Goal: Information Seeking & Learning: Find specific fact

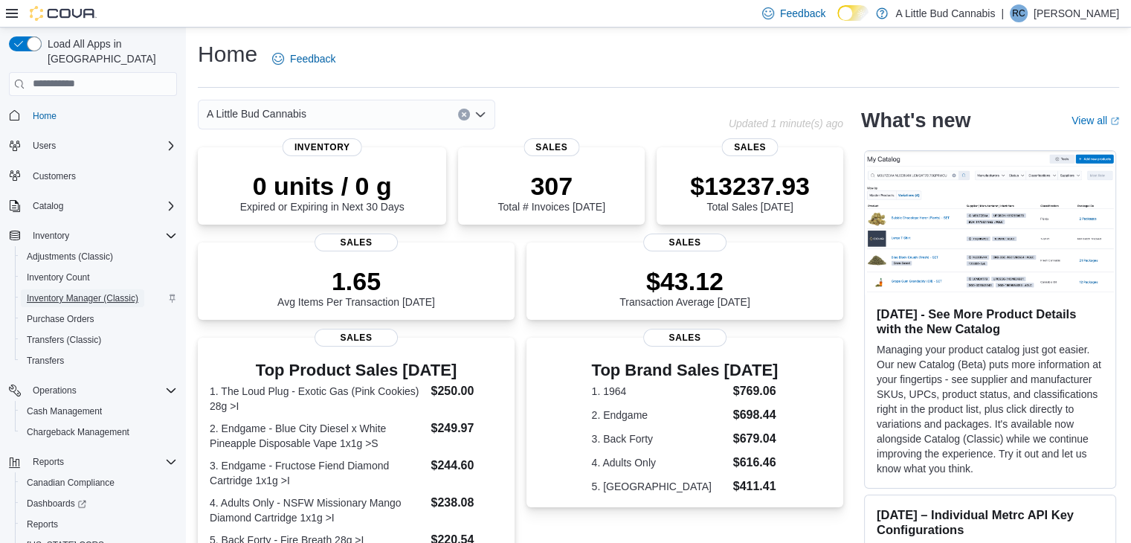
click at [84, 292] on span "Inventory Manager (Classic)" at bounding box center [83, 298] width 112 height 12
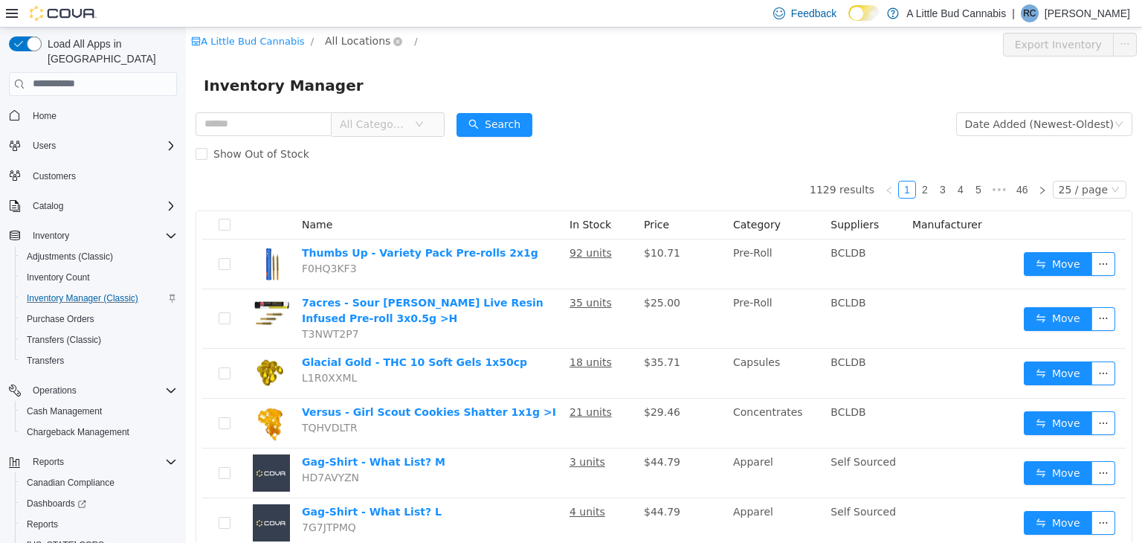
click at [326, 40] on span "All Locations" at bounding box center [357, 40] width 65 height 16
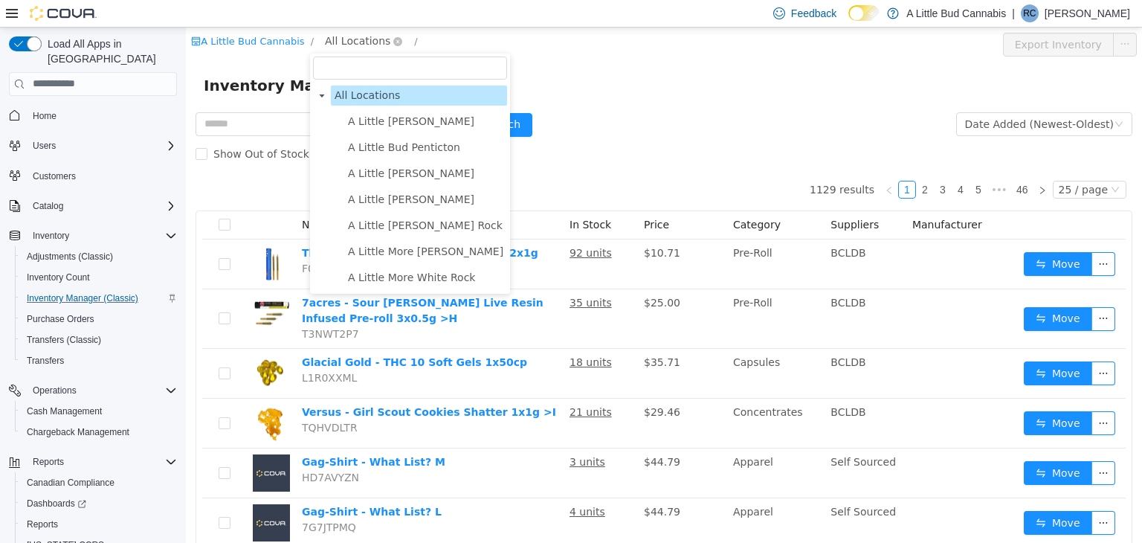
click at [326, 40] on span "All Locations" at bounding box center [357, 40] width 65 height 16
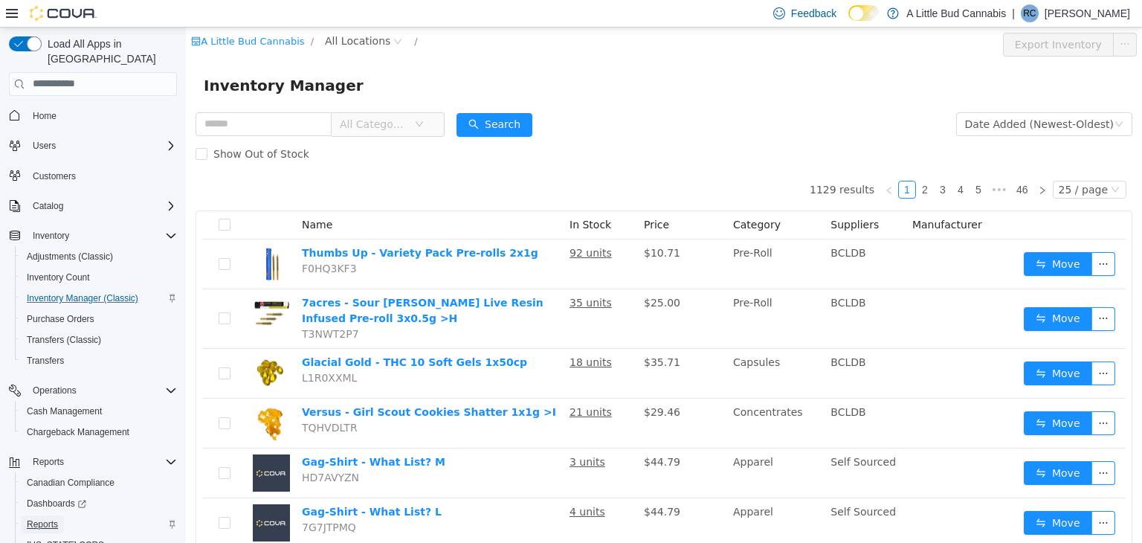
click at [58, 515] on link "Reports" at bounding box center [42, 524] width 43 height 18
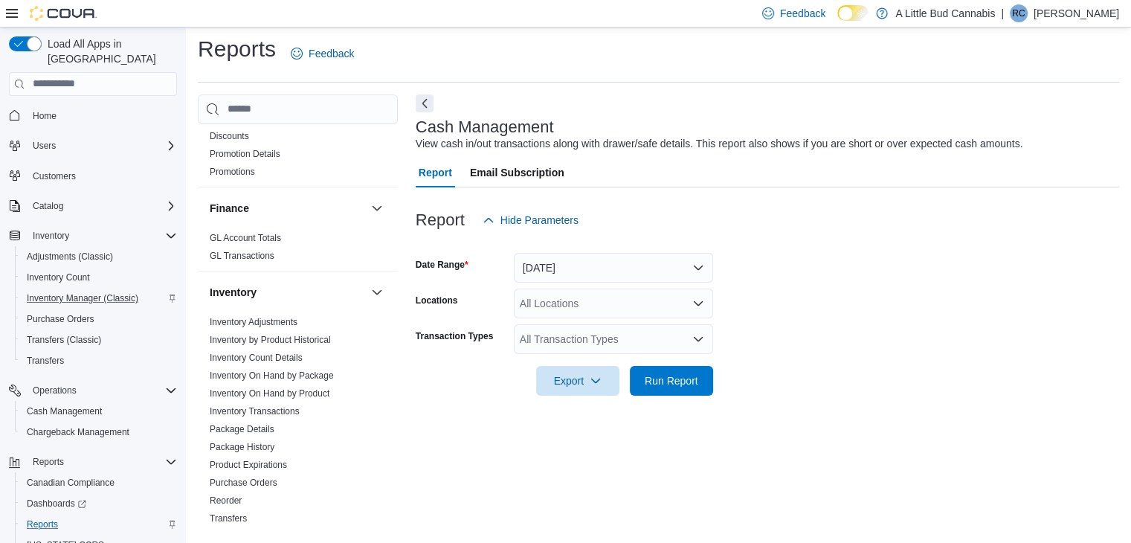
scroll to position [595, 0]
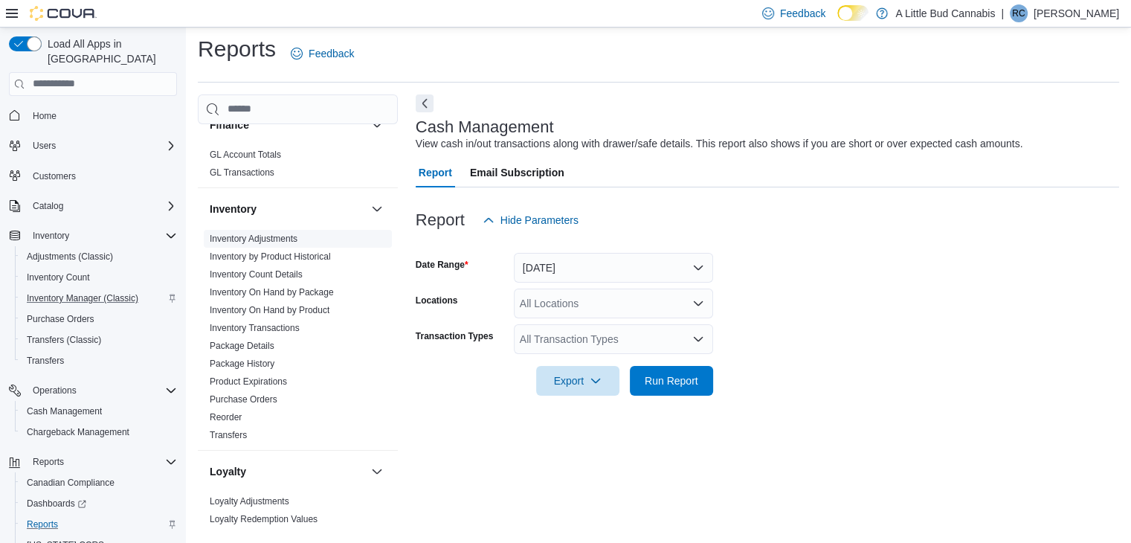
click at [267, 230] on span "Inventory Adjustments" at bounding box center [298, 239] width 188 height 18
click at [262, 234] on link "Inventory Adjustments" at bounding box center [254, 239] width 88 height 10
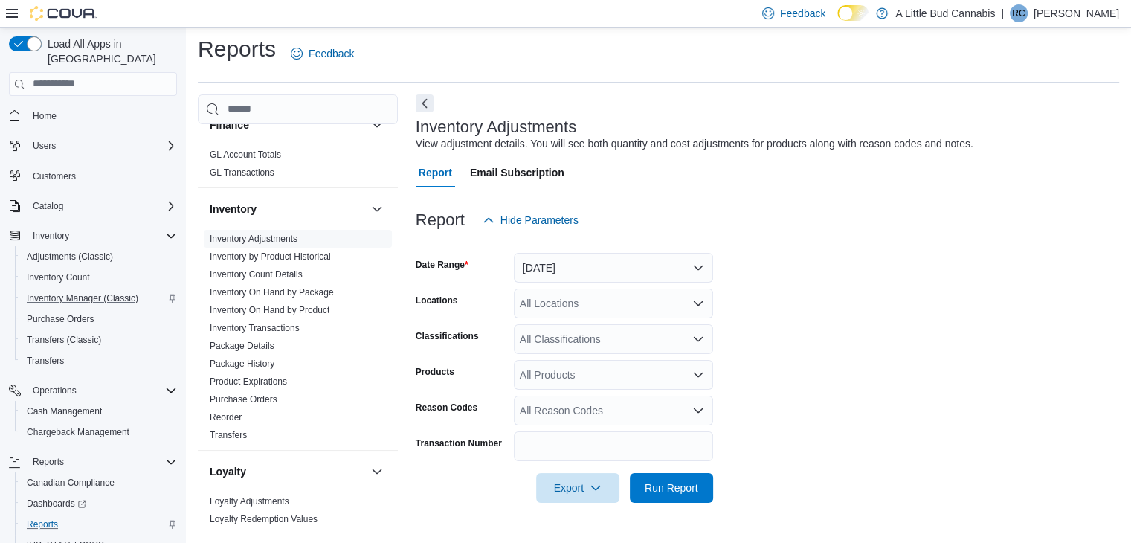
click at [621, 301] on div "All Locations" at bounding box center [613, 304] width 199 height 30
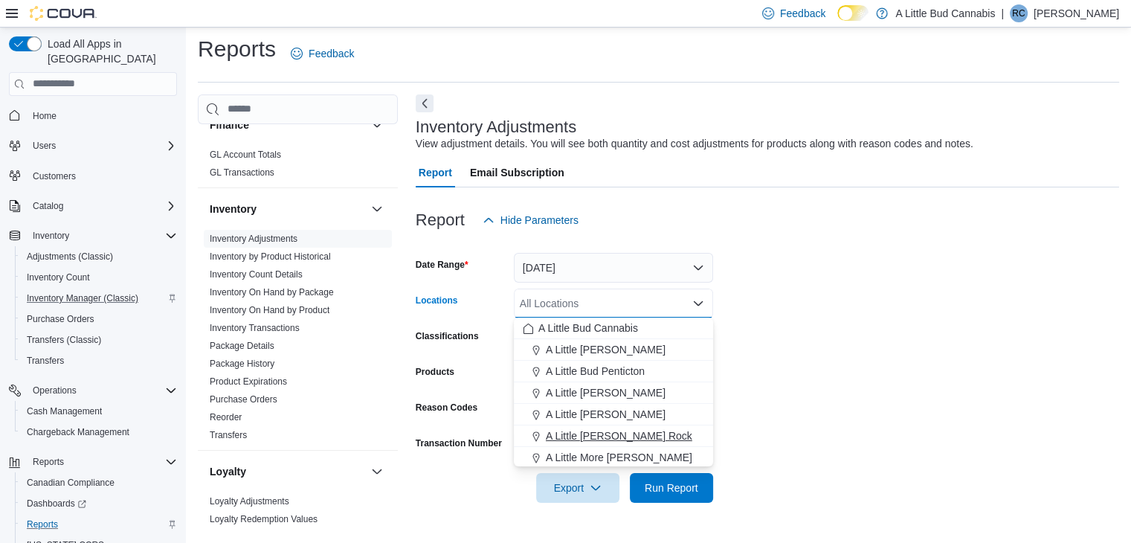
click at [639, 441] on span "A Little [PERSON_NAME] Rock" at bounding box center [619, 435] width 146 height 15
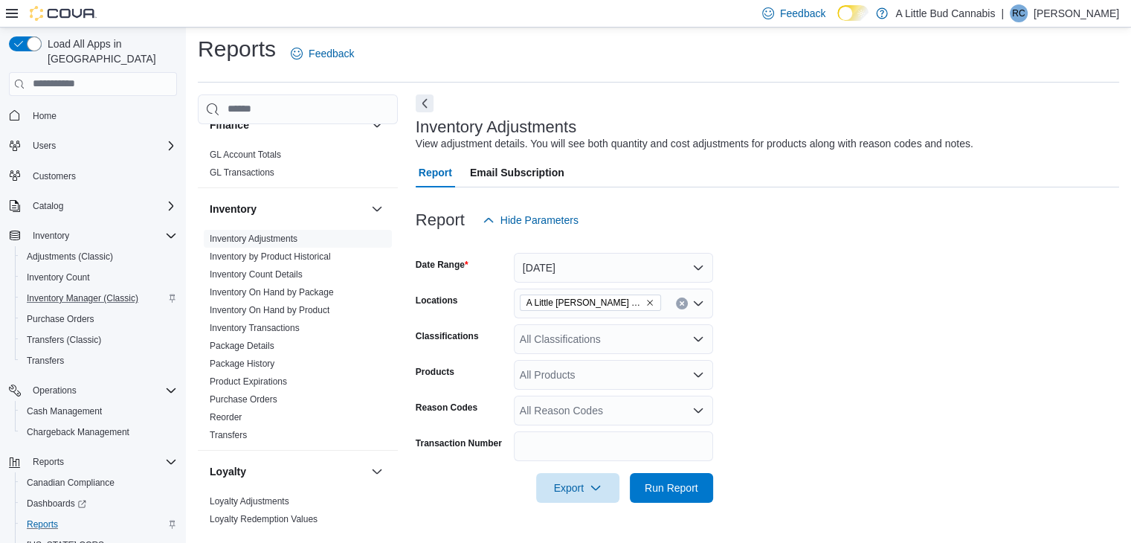
click at [783, 362] on form "Date Range [DATE] Locations A Little [PERSON_NAME] Rock Classifications All Cla…" at bounding box center [767, 369] width 703 height 268
click at [670, 489] on span "Run Report" at bounding box center [672, 487] width 54 height 15
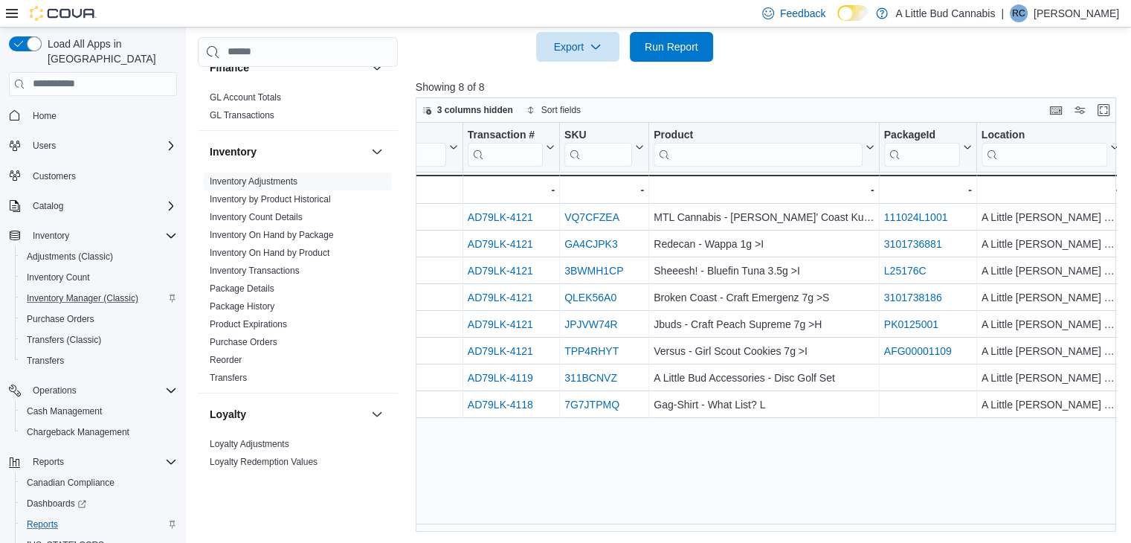
scroll to position [0, 193]
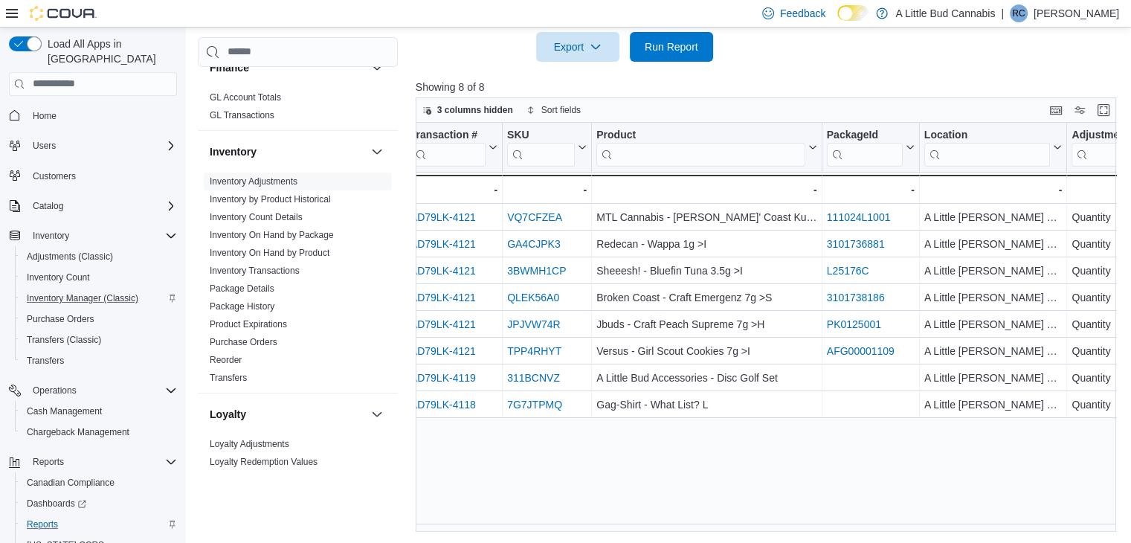
drag, startPoint x: 643, startPoint y: 441, endPoint x: 712, endPoint y: 445, distance: 70.0
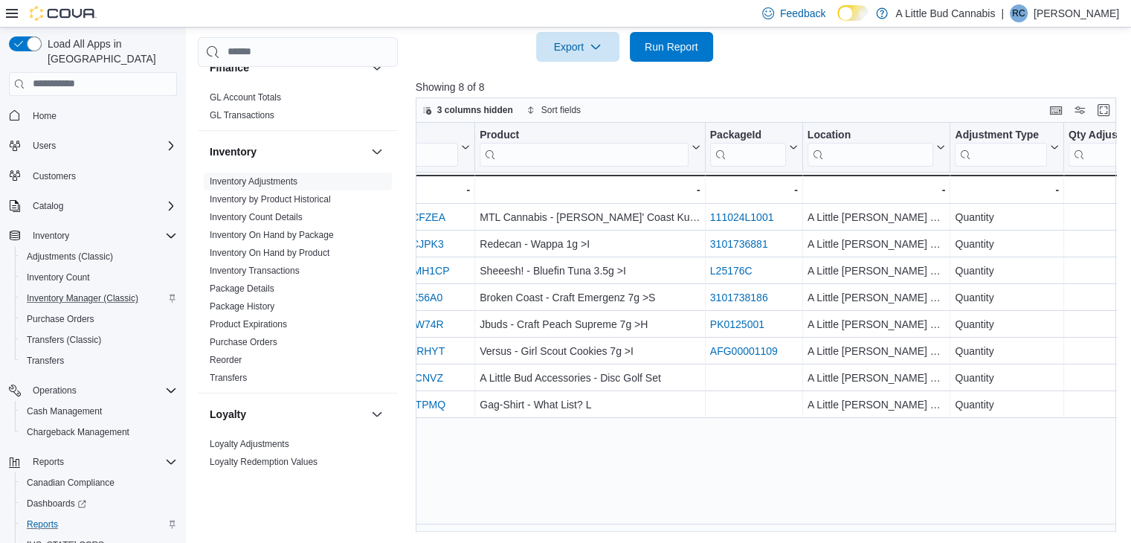
drag, startPoint x: 709, startPoint y: 441, endPoint x: 791, endPoint y: 450, distance: 82.3
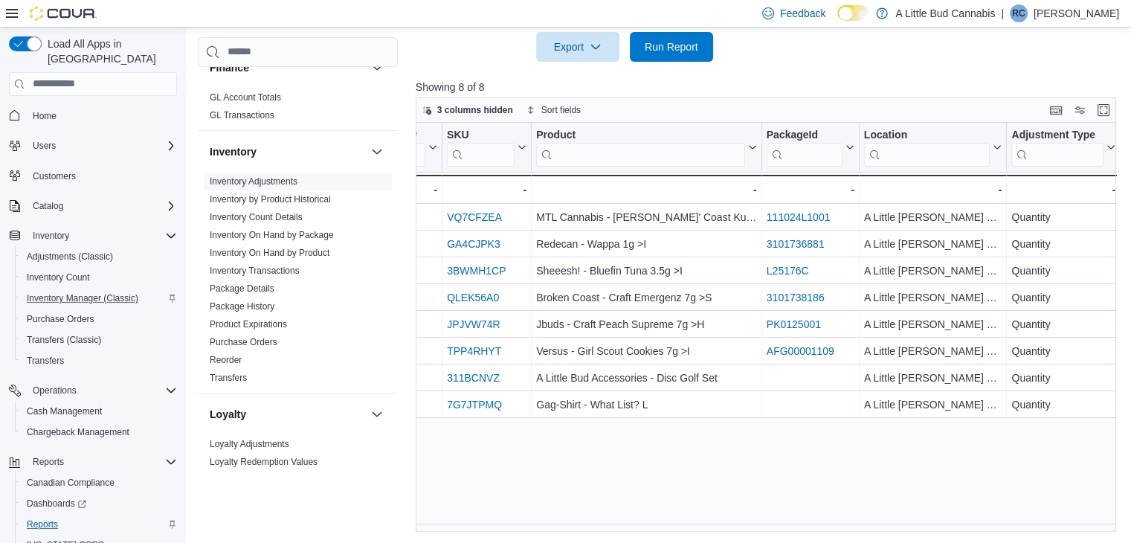
drag, startPoint x: 776, startPoint y: 433, endPoint x: 708, endPoint y: 433, distance: 68.4
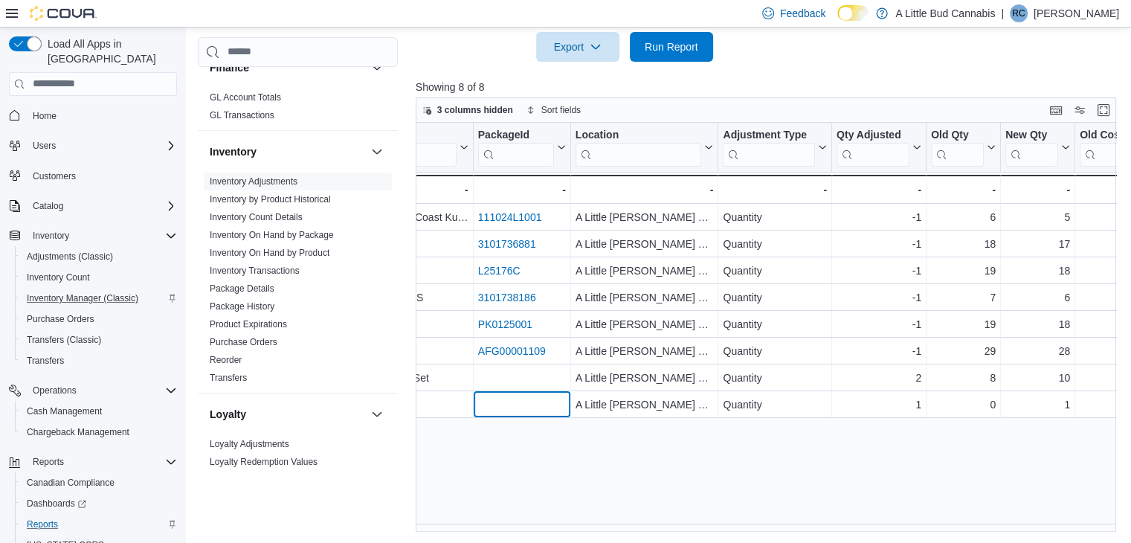
scroll to position [0, 674]
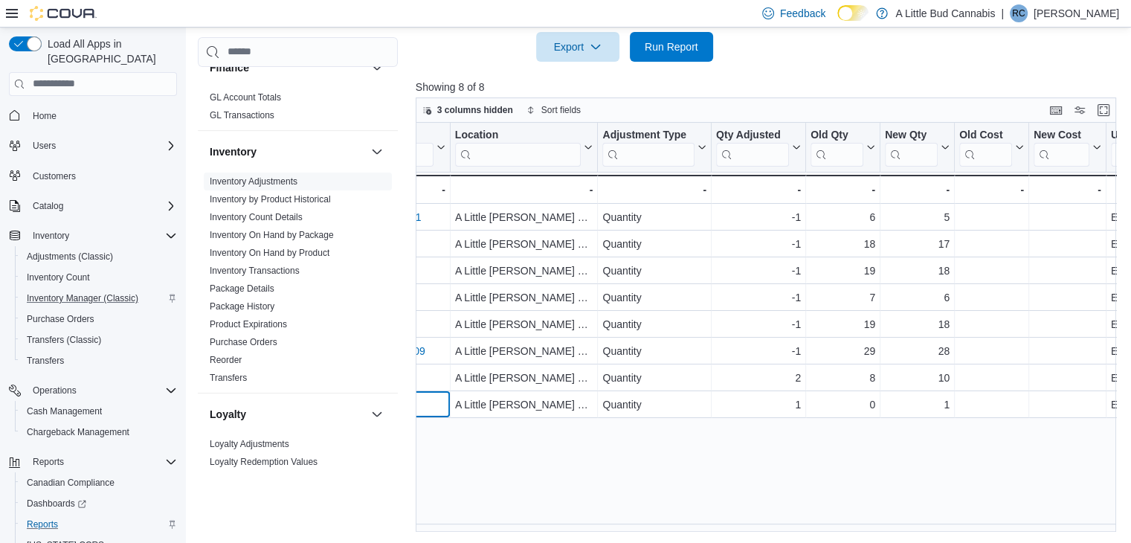
drag, startPoint x: 869, startPoint y: 405, endPoint x: 935, endPoint y: 402, distance: 67.0
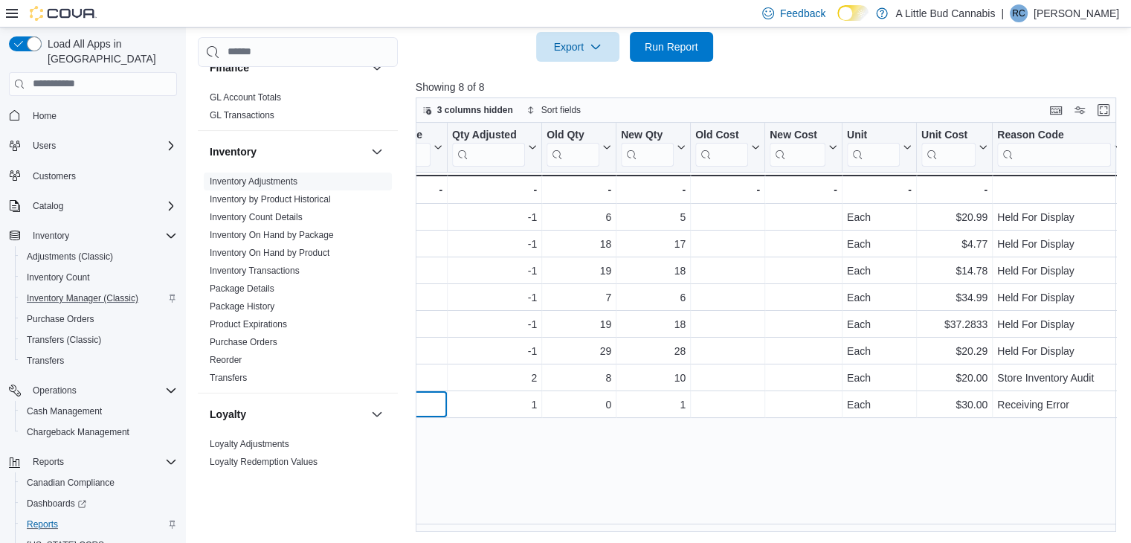
drag, startPoint x: 675, startPoint y: 408, endPoint x: 788, endPoint y: 405, distance: 113.1
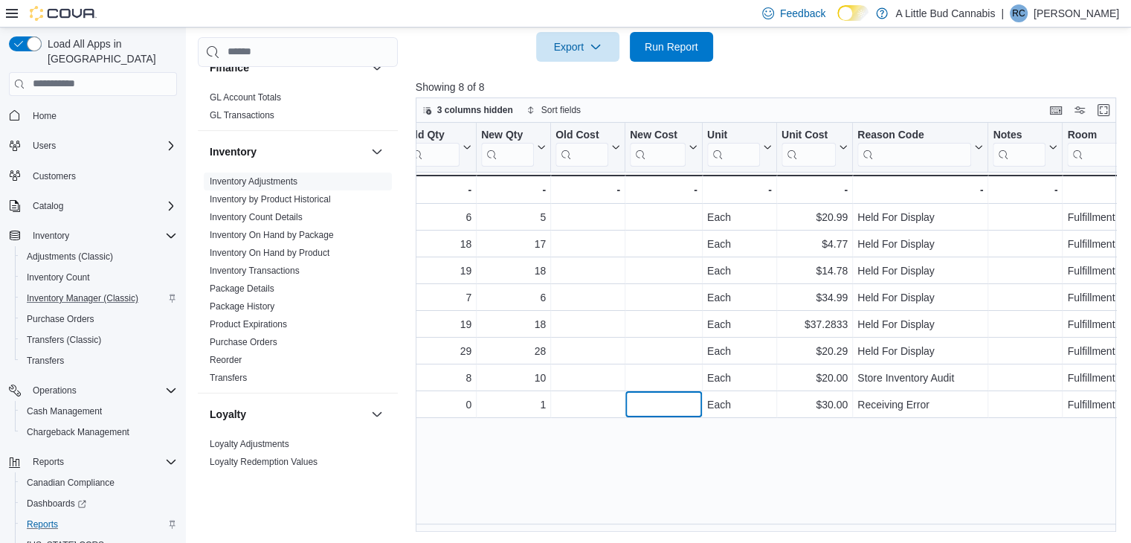
scroll to position [0, 1078]
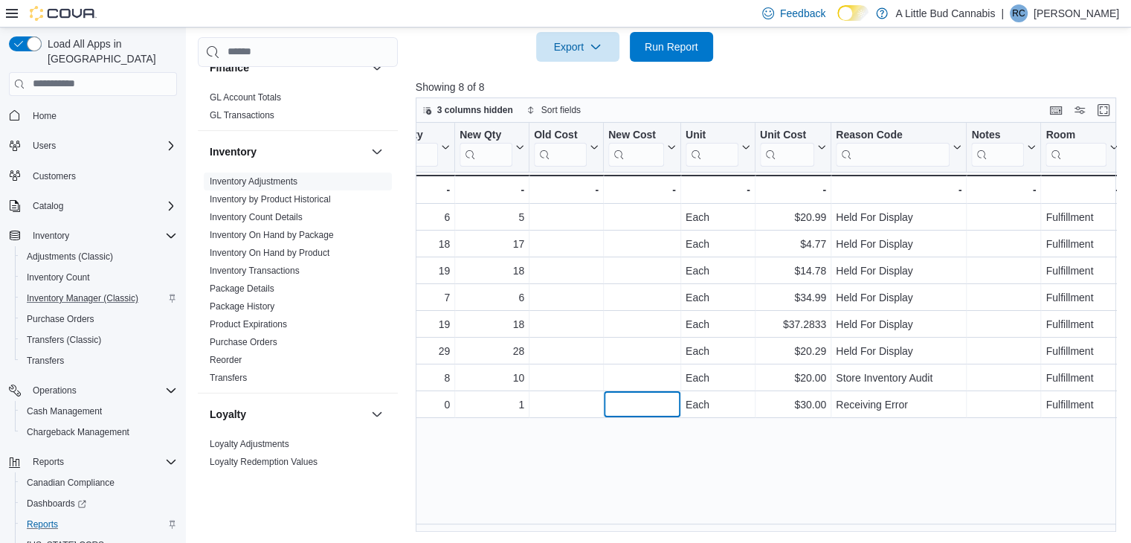
drag, startPoint x: 703, startPoint y: 402, endPoint x: 765, endPoint y: 404, distance: 62.5
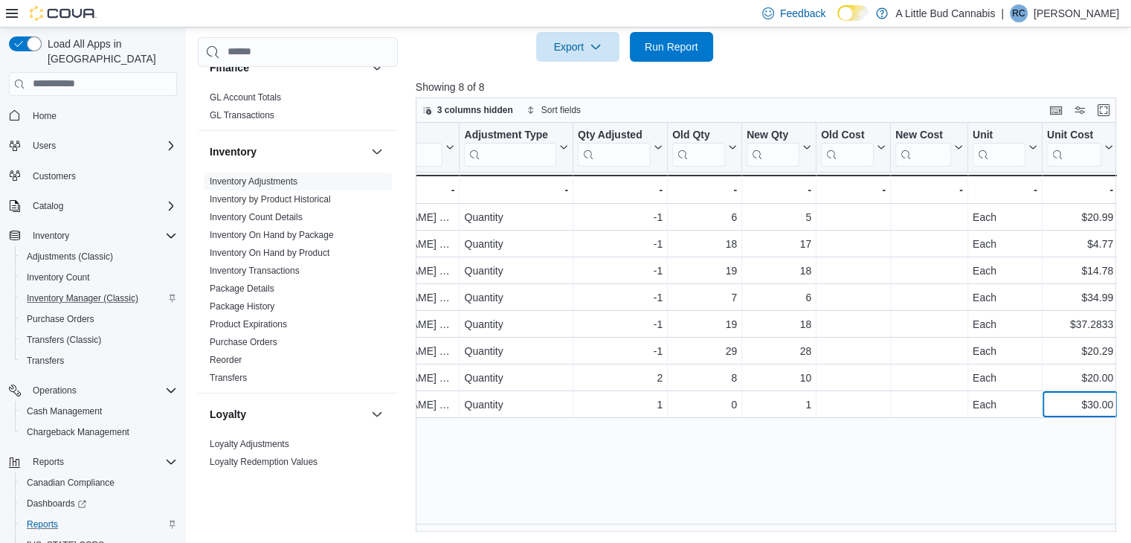
drag, startPoint x: 824, startPoint y: 404, endPoint x: 790, endPoint y: 403, distance: 34.2
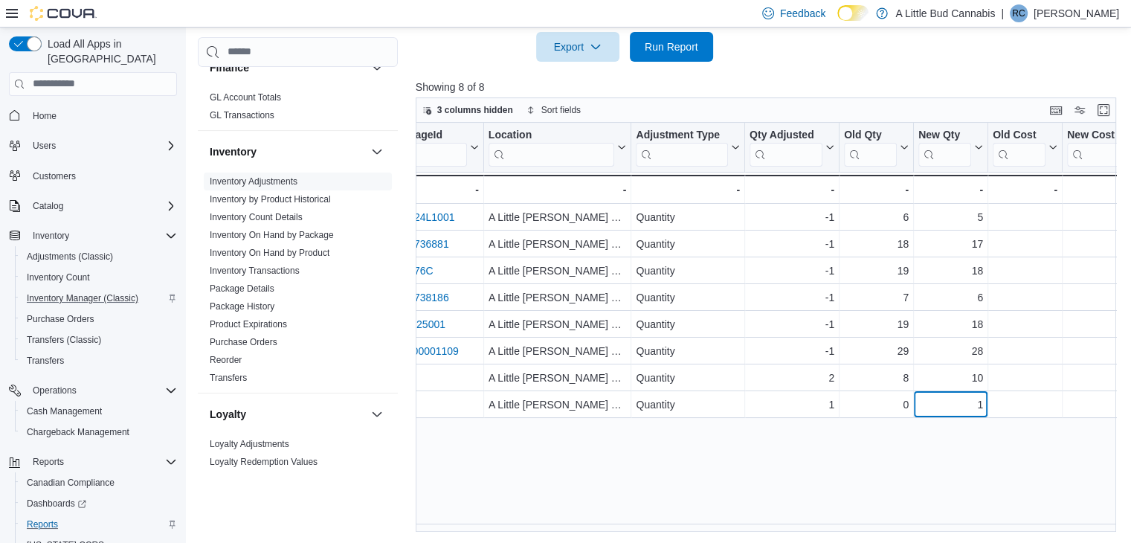
drag, startPoint x: 788, startPoint y: 403, endPoint x: 622, endPoint y: 410, distance: 166.7
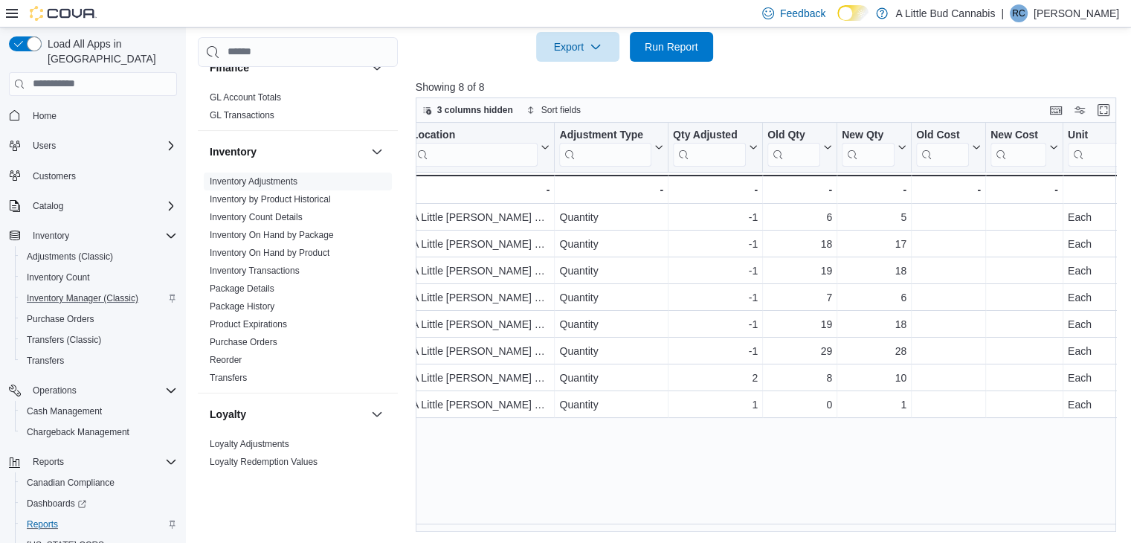
scroll to position [0, 906]
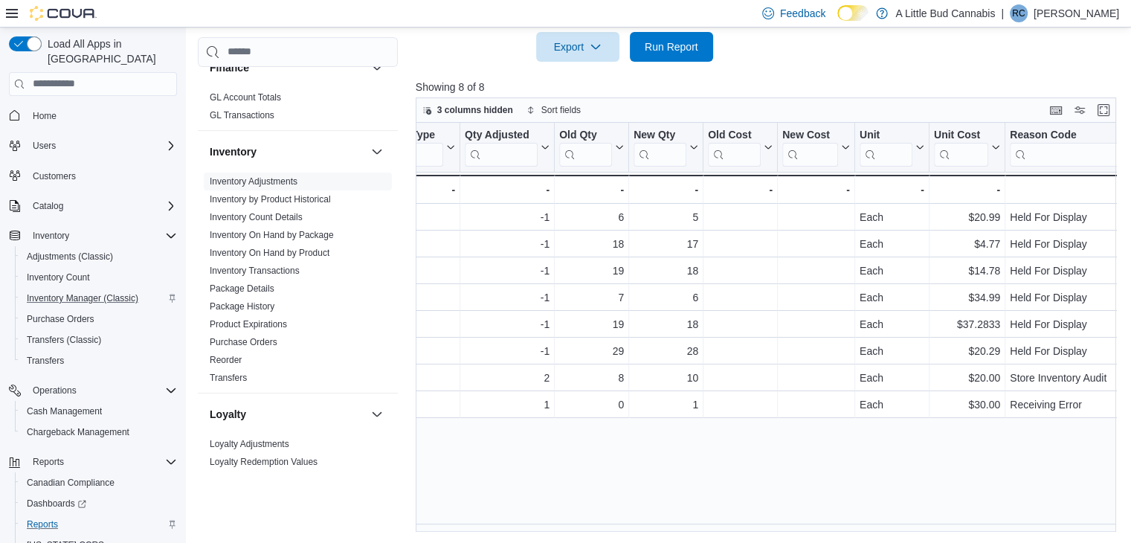
drag, startPoint x: 629, startPoint y: 408, endPoint x: 724, endPoint y: 399, distance: 95.7
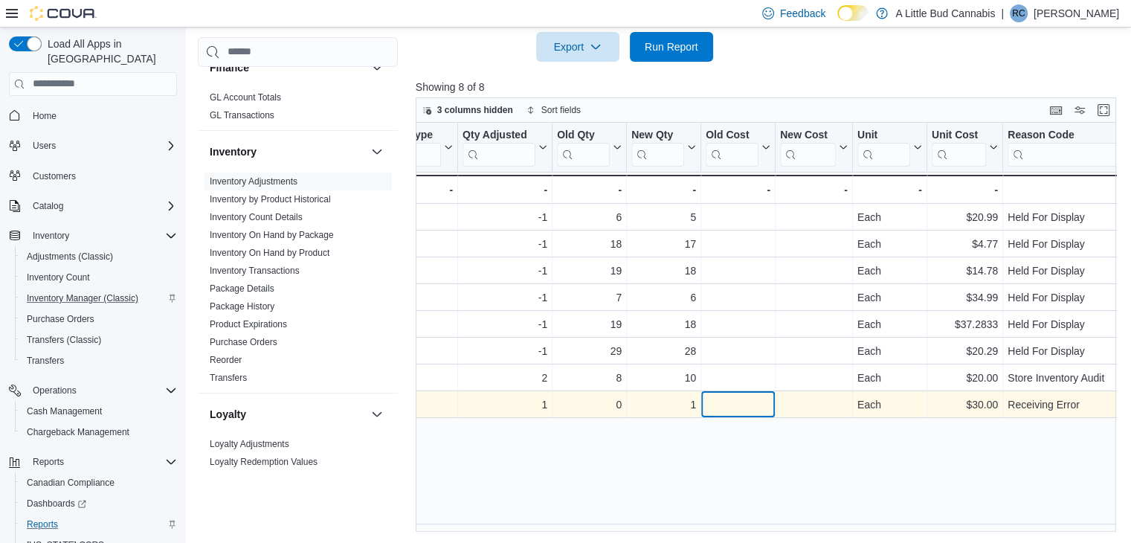
drag, startPoint x: 724, startPoint y: 399, endPoint x: 736, endPoint y: 400, distance: 12.0
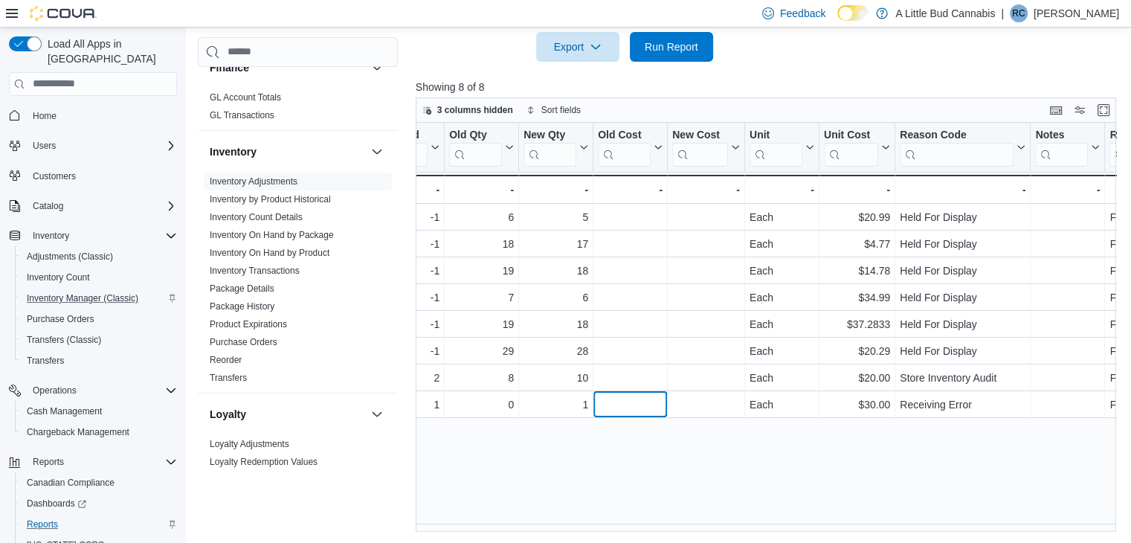
scroll to position [0, 1011]
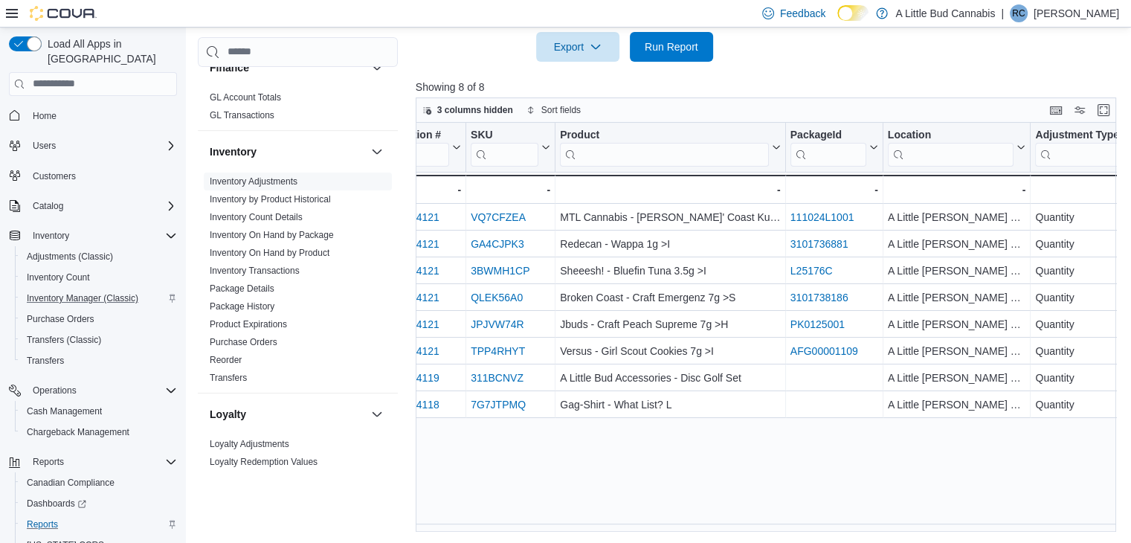
drag, startPoint x: 836, startPoint y: 449, endPoint x: 723, endPoint y: 447, distance: 113.1
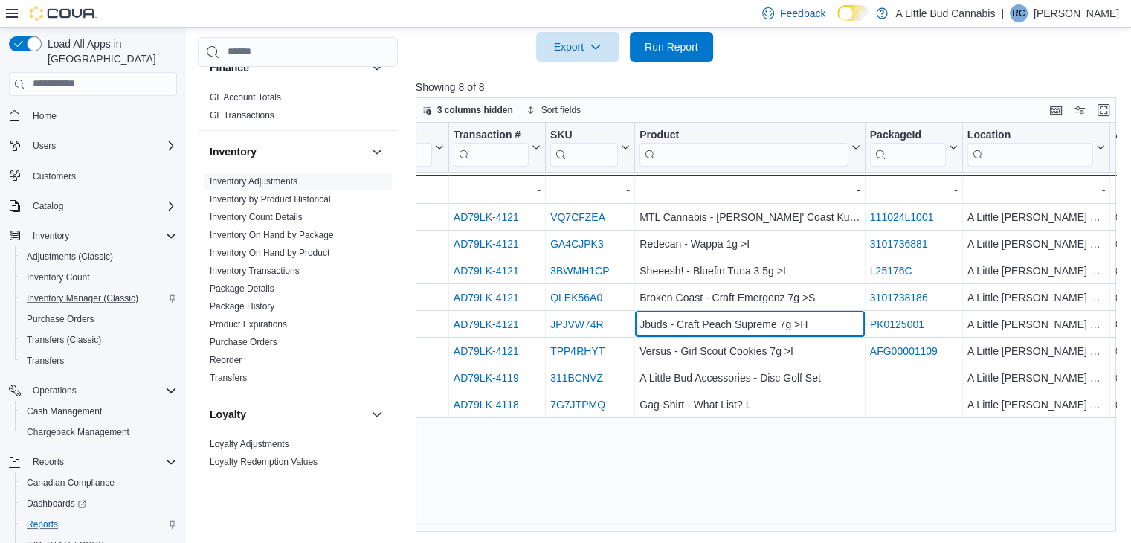
scroll to position [0, 222]
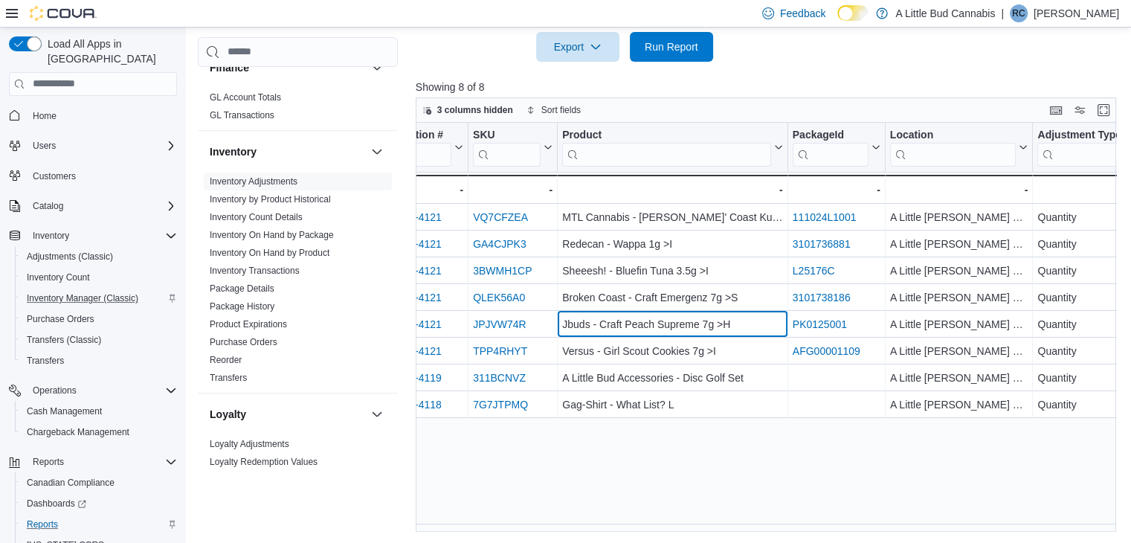
drag, startPoint x: 848, startPoint y: 321, endPoint x: 909, endPoint y: 337, distance: 62.9
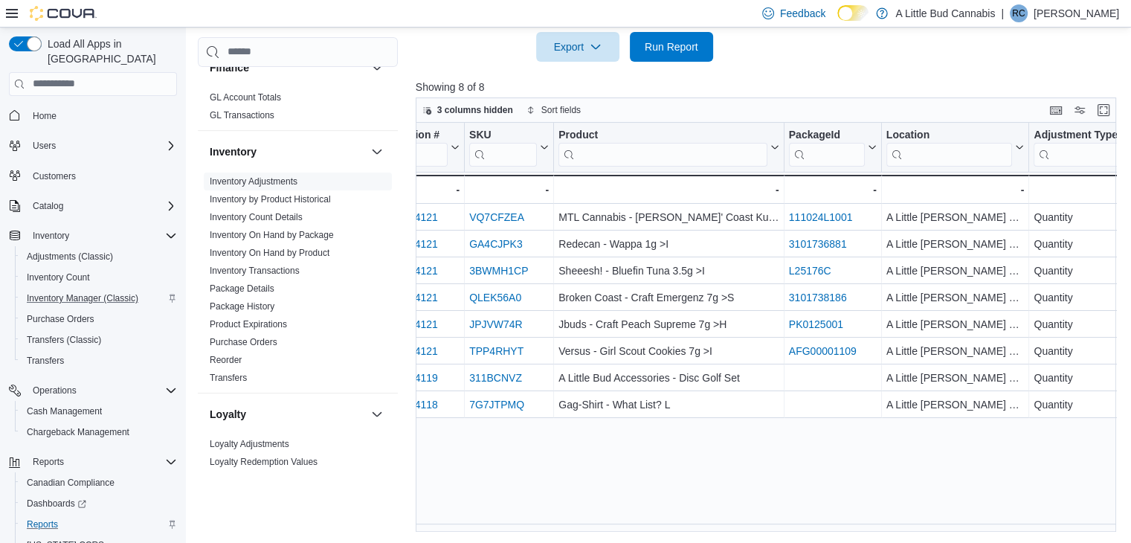
click at [728, 446] on div "Date Click to view column header actions Transaction # Click to view column hea…" at bounding box center [770, 327] width 708 height 409
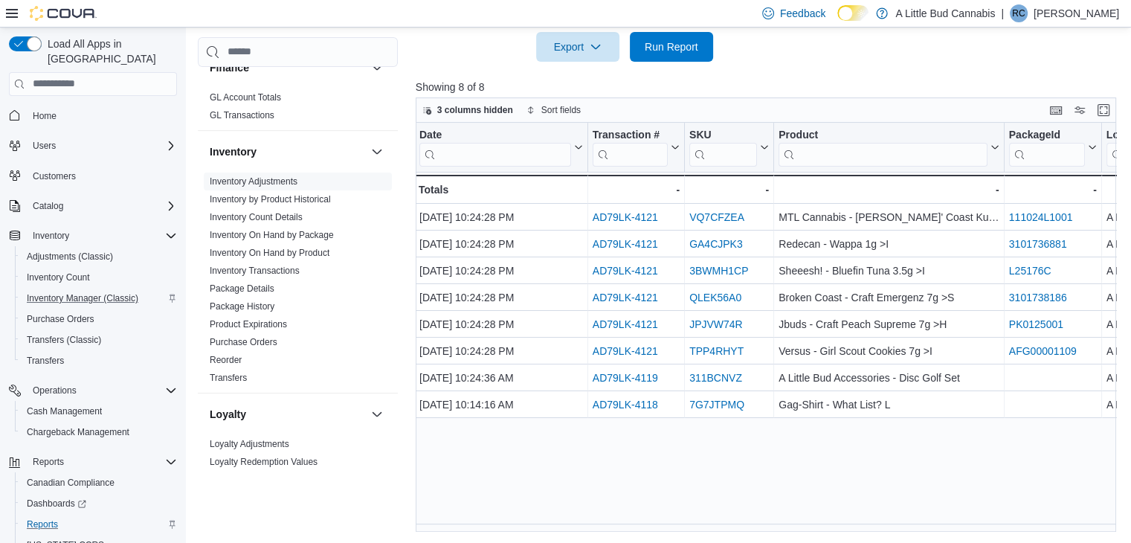
scroll to position [0, 0]
drag, startPoint x: 602, startPoint y: 452, endPoint x: 554, endPoint y: 462, distance: 49.3
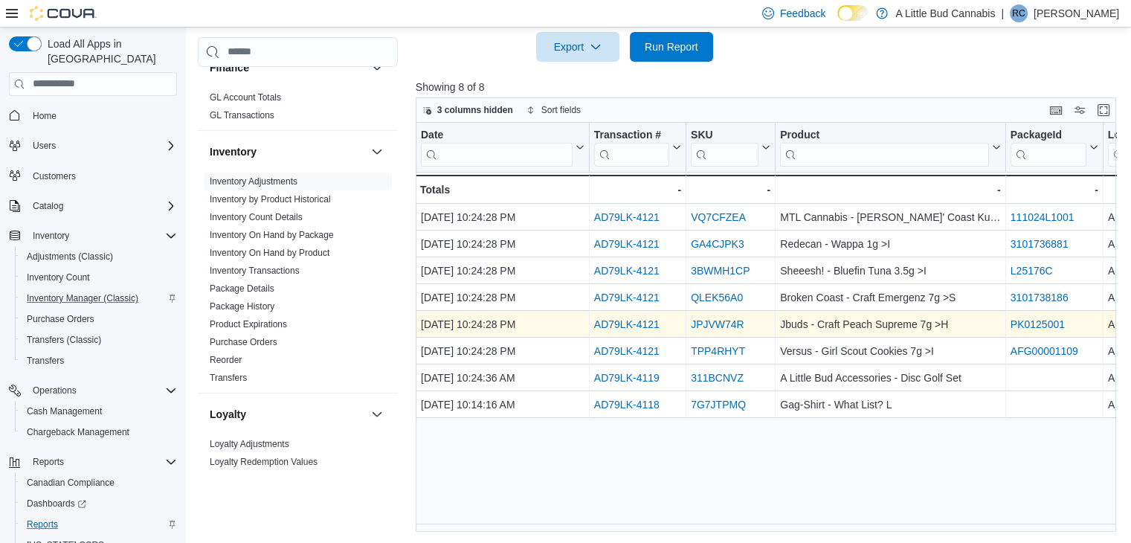
click at [741, 323] on div "JPJVW74R" at bounding box center [731, 324] width 80 height 18
click at [747, 323] on div "JPJVW74R" at bounding box center [731, 324] width 80 height 18
click at [753, 322] on div "JPJVW74R" at bounding box center [731, 324] width 80 height 18
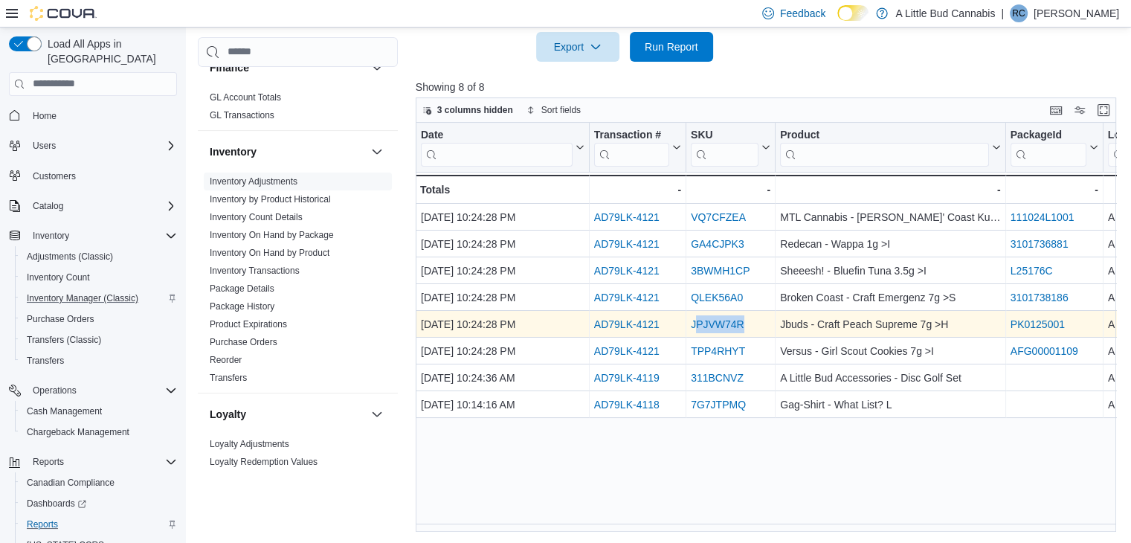
drag, startPoint x: 747, startPoint y: 324, endPoint x: 693, endPoint y: 323, distance: 53.6
click at [693, 323] on div "JPJVW74R" at bounding box center [731, 324] width 80 height 18
click at [692, 323] on link "JPJVW74R" at bounding box center [718, 324] width 54 height 12
click at [760, 316] on div "JPJVW74R" at bounding box center [731, 324] width 80 height 18
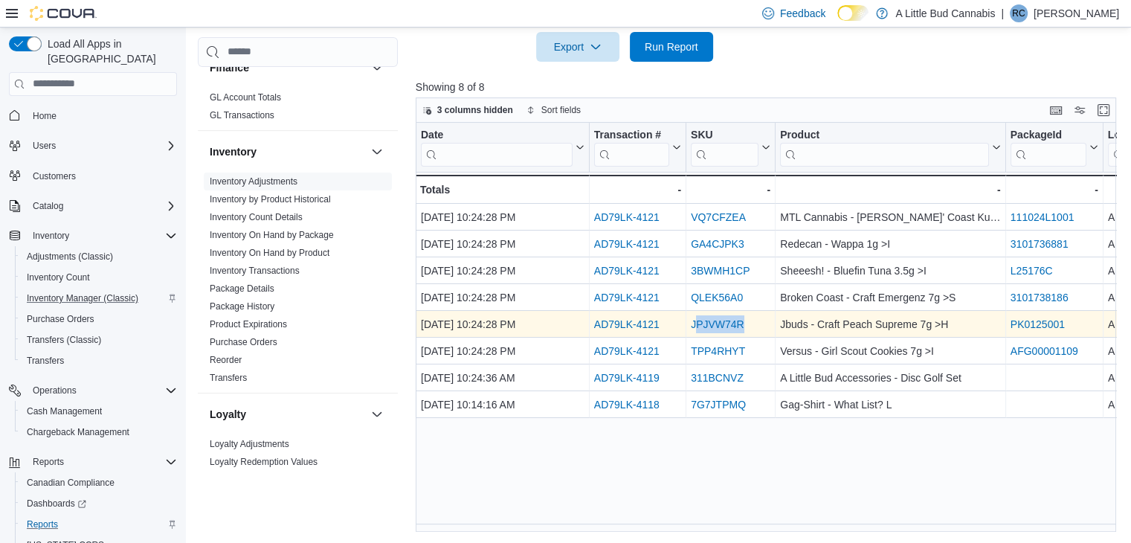
click at [761, 322] on div "JPJVW74R" at bounding box center [731, 324] width 80 height 18
drag, startPoint x: 750, startPoint y: 319, endPoint x: 690, endPoint y: 323, distance: 60.3
click at [691, 323] on div "JPJVW74R" at bounding box center [731, 324] width 80 height 18
copy link "JPJVW74R"
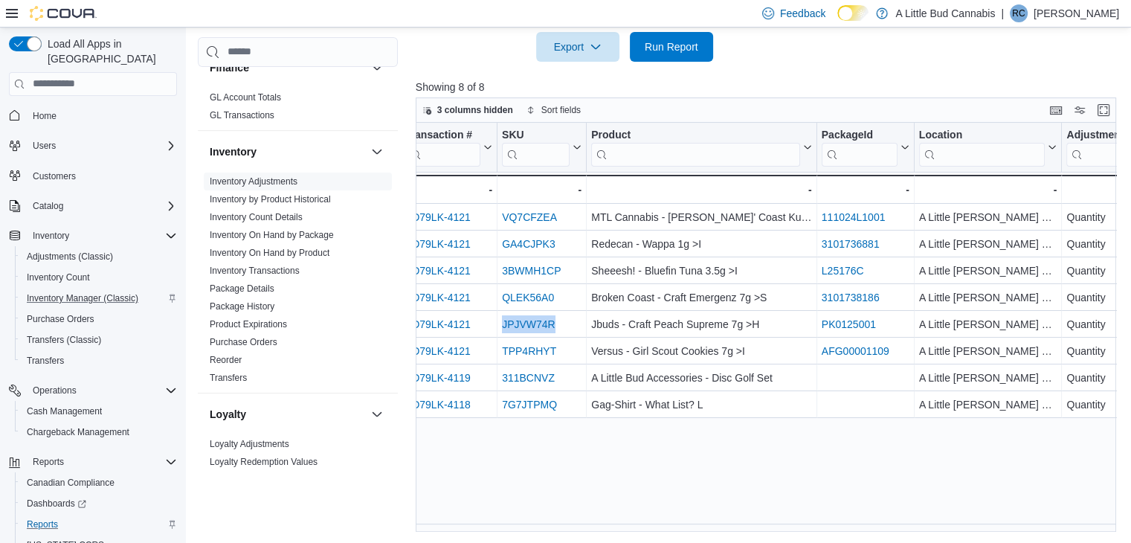
scroll to position [0, 234]
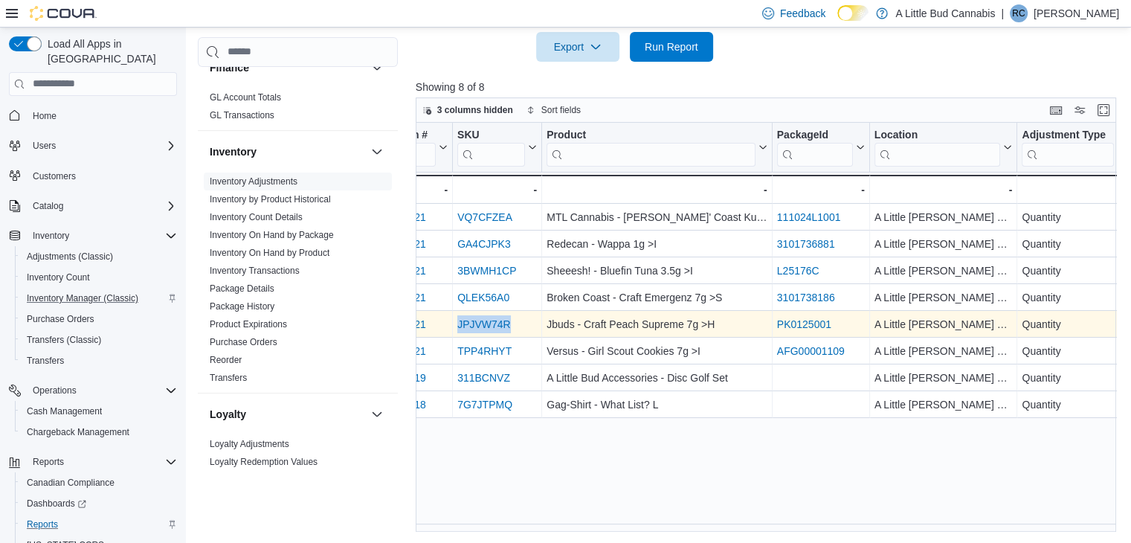
click at [854, 323] on div "PK0125001" at bounding box center [820, 324] width 88 height 18
click at [840, 322] on div "PK0125001" at bounding box center [820, 324] width 88 height 18
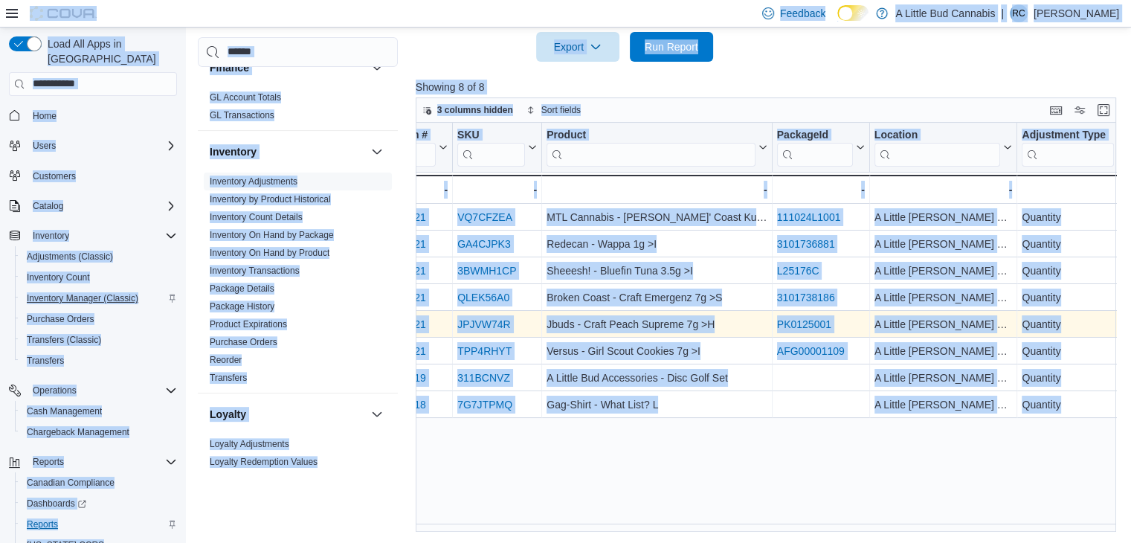
click at [836, 323] on div "PK0125001" at bounding box center [820, 324] width 88 height 18
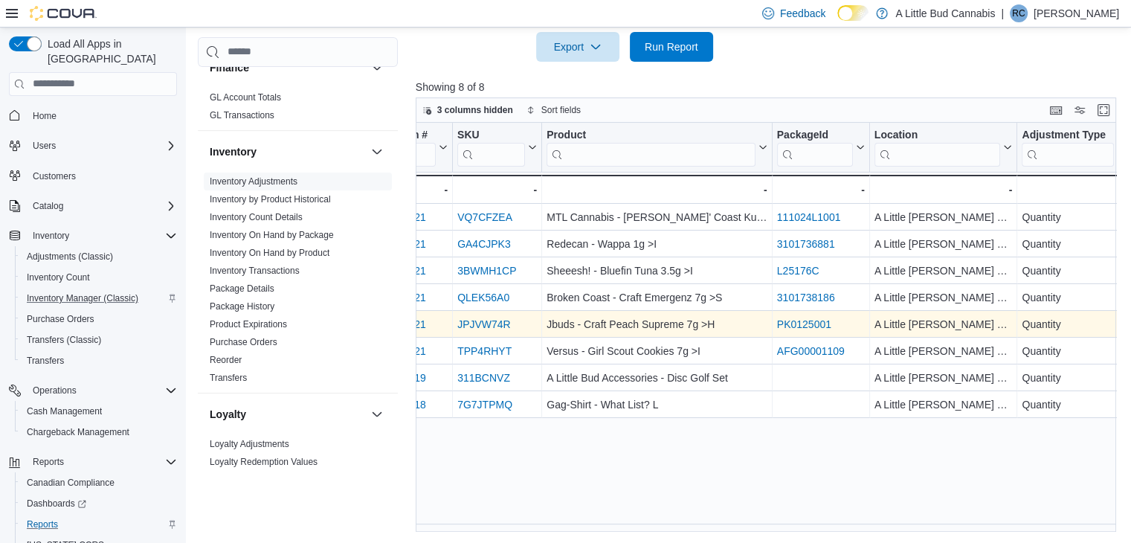
click at [836, 323] on div "PK0125001" at bounding box center [820, 324] width 88 height 18
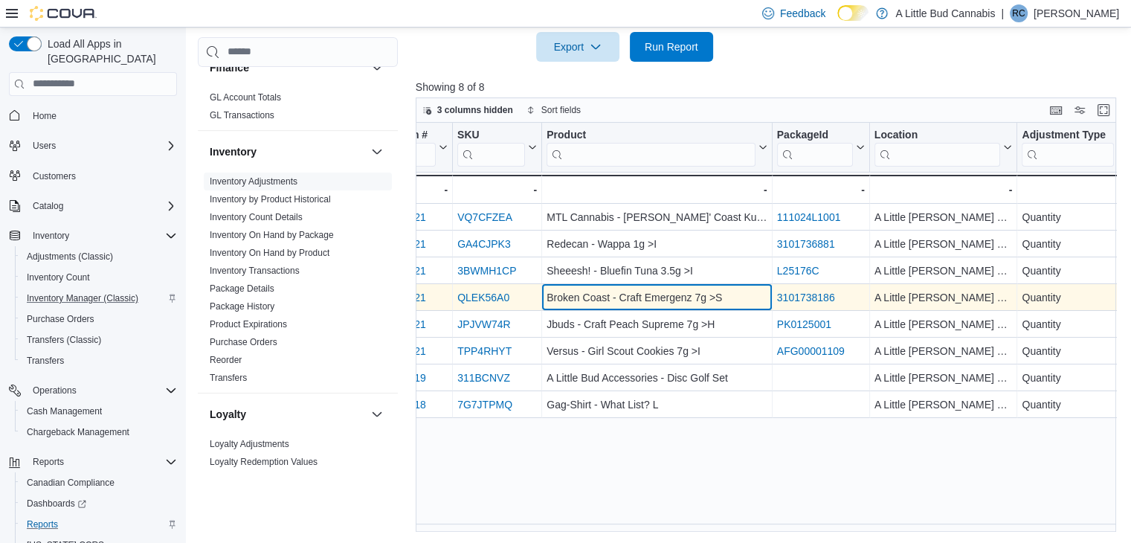
click at [752, 295] on div "Broken Coast - Craft Emergenz 7g >S" at bounding box center [657, 298] width 221 height 18
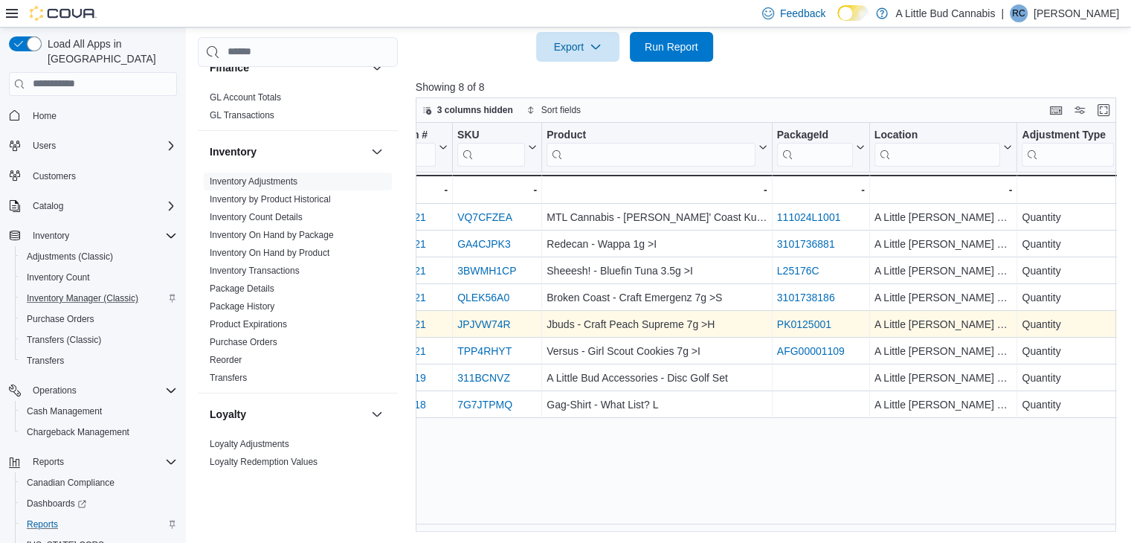
click at [777, 329] on div "PK0125001" at bounding box center [820, 324] width 88 height 18
drag, startPoint x: 843, startPoint y: 321, endPoint x: 776, endPoint y: 322, distance: 66.9
click at [776, 322] on div "PK0125001" at bounding box center [820, 324] width 88 height 18
copy link "PK0125001"
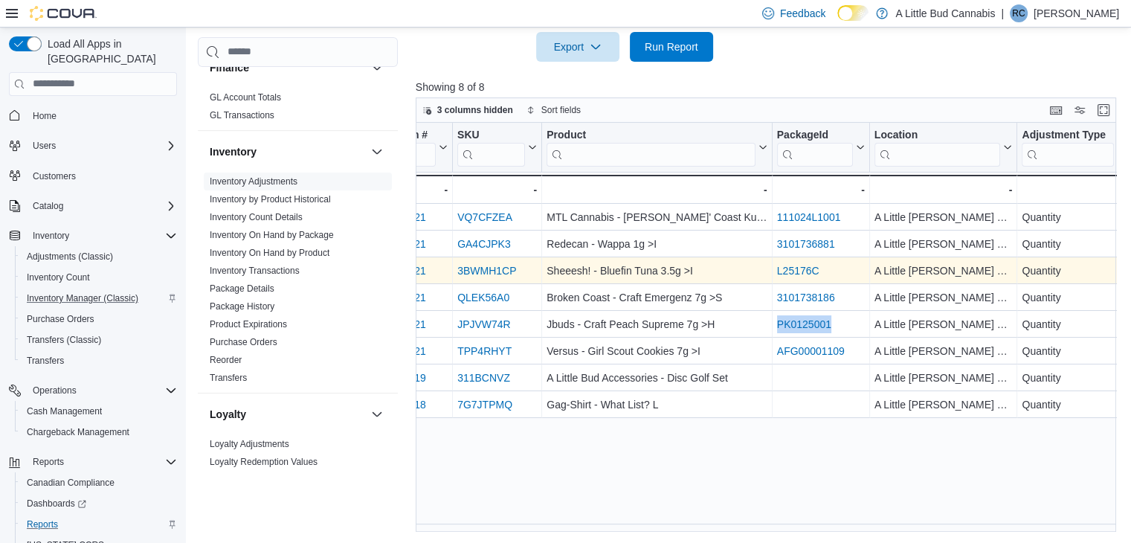
click at [833, 268] on div "L25176C" at bounding box center [820, 271] width 88 height 18
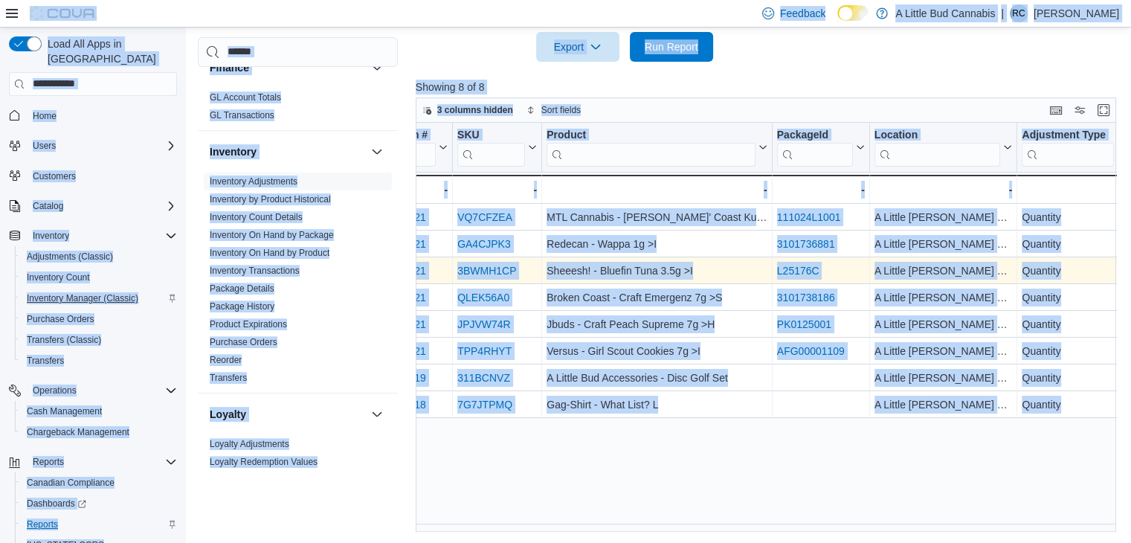
click at [833, 268] on div "L25176C" at bounding box center [820, 271] width 88 height 18
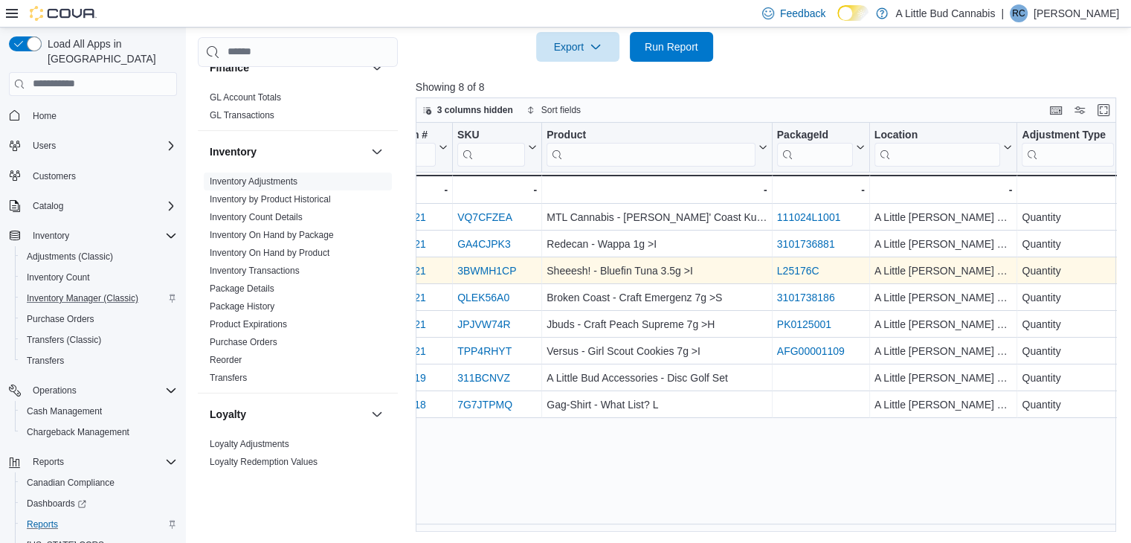
click at [833, 268] on div "L25176C" at bounding box center [820, 271] width 88 height 18
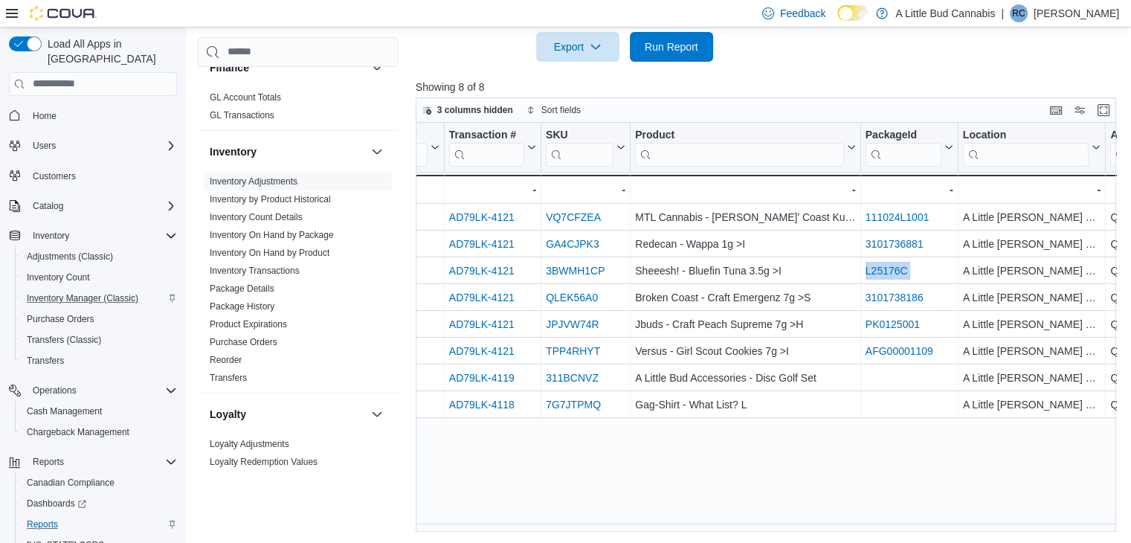
scroll to position [0, 112]
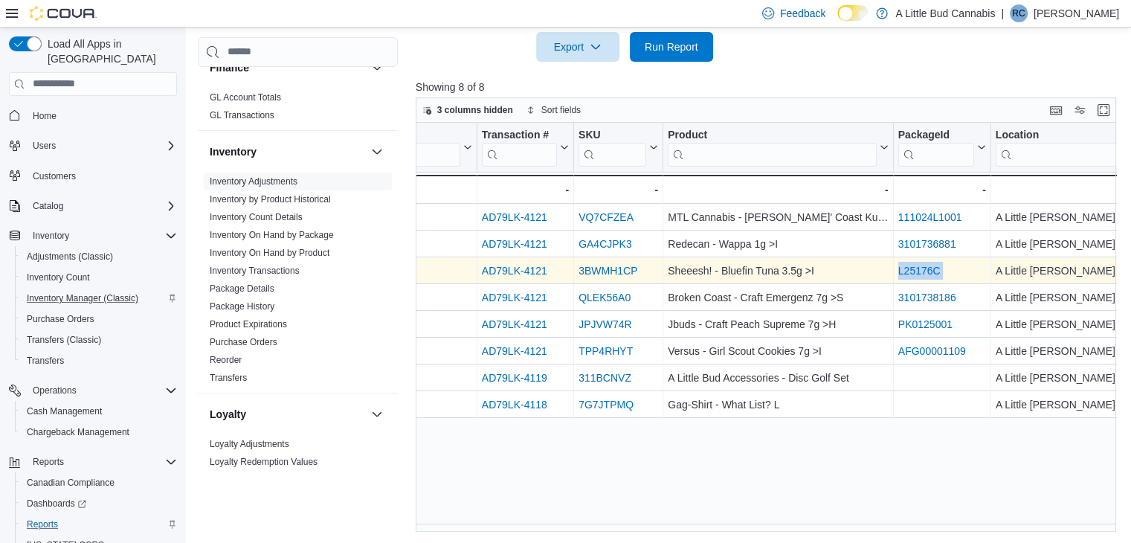
click at [659, 271] on div "3BWMH1CP - SKU URL, column 3, row 3" at bounding box center [618, 270] width 89 height 27
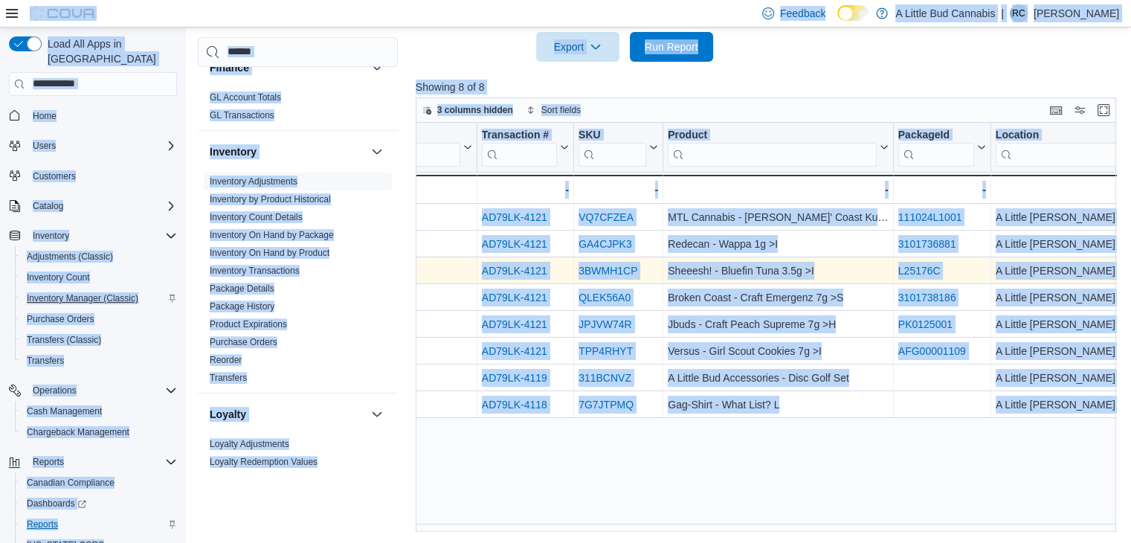
click at [654, 268] on div "3BWMH1CP" at bounding box center [619, 271] width 80 height 18
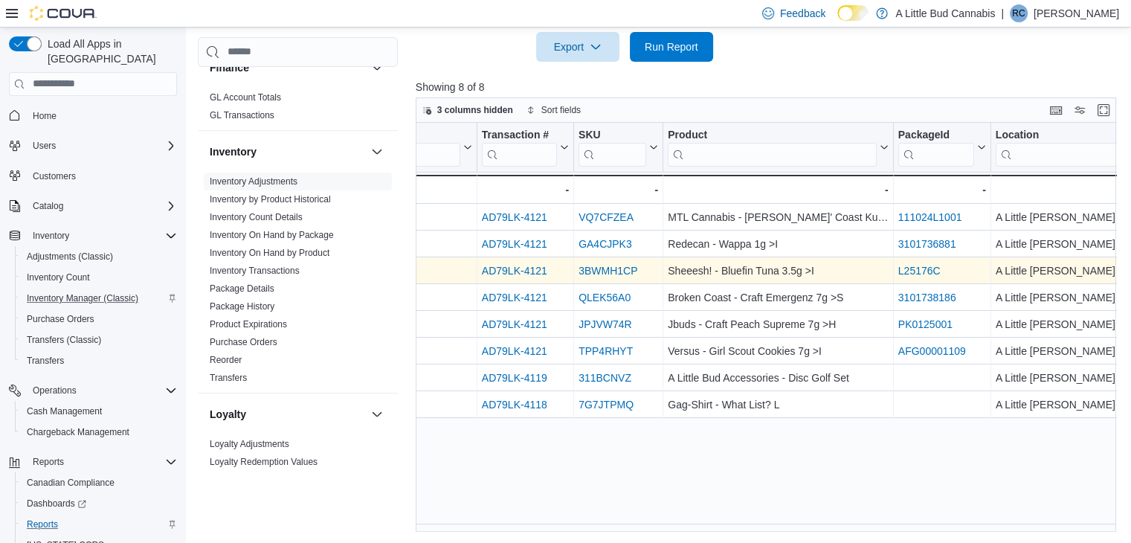
click at [654, 268] on div "3BWMH1CP" at bounding box center [619, 271] width 80 height 18
